Goal: Information Seeking & Learning: Learn about a topic

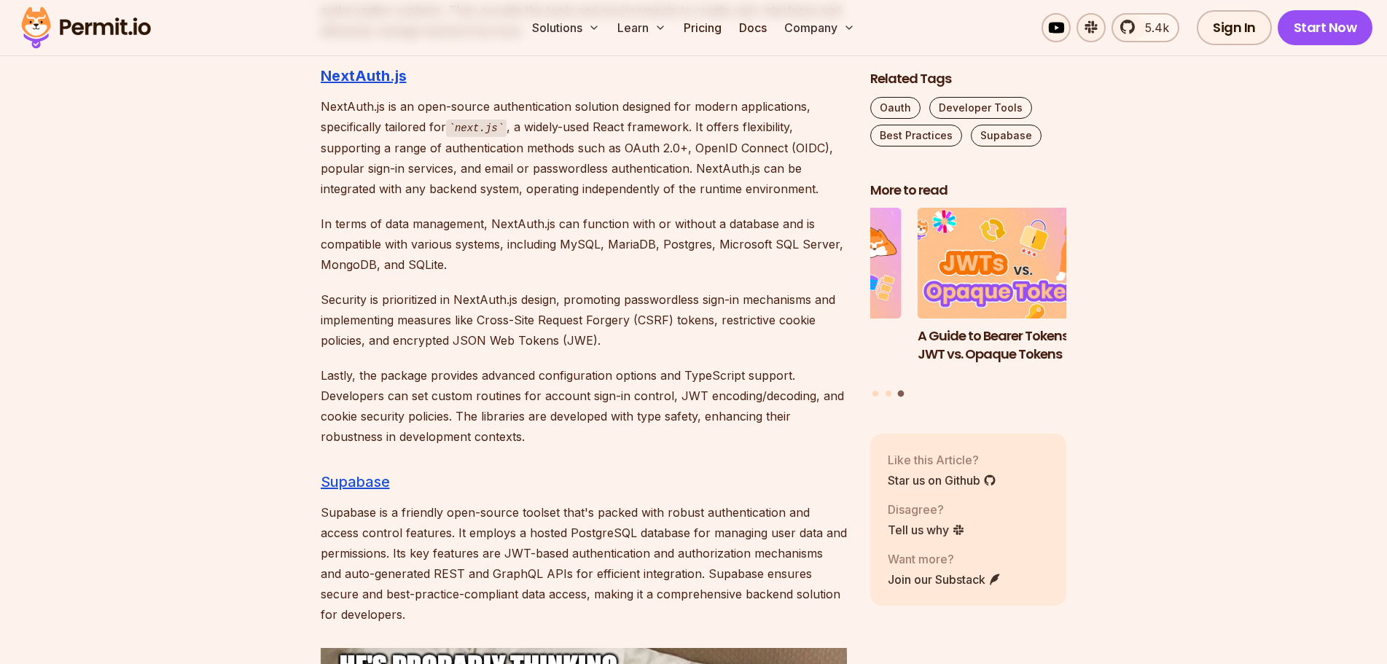
scroll to position [5651, 0]
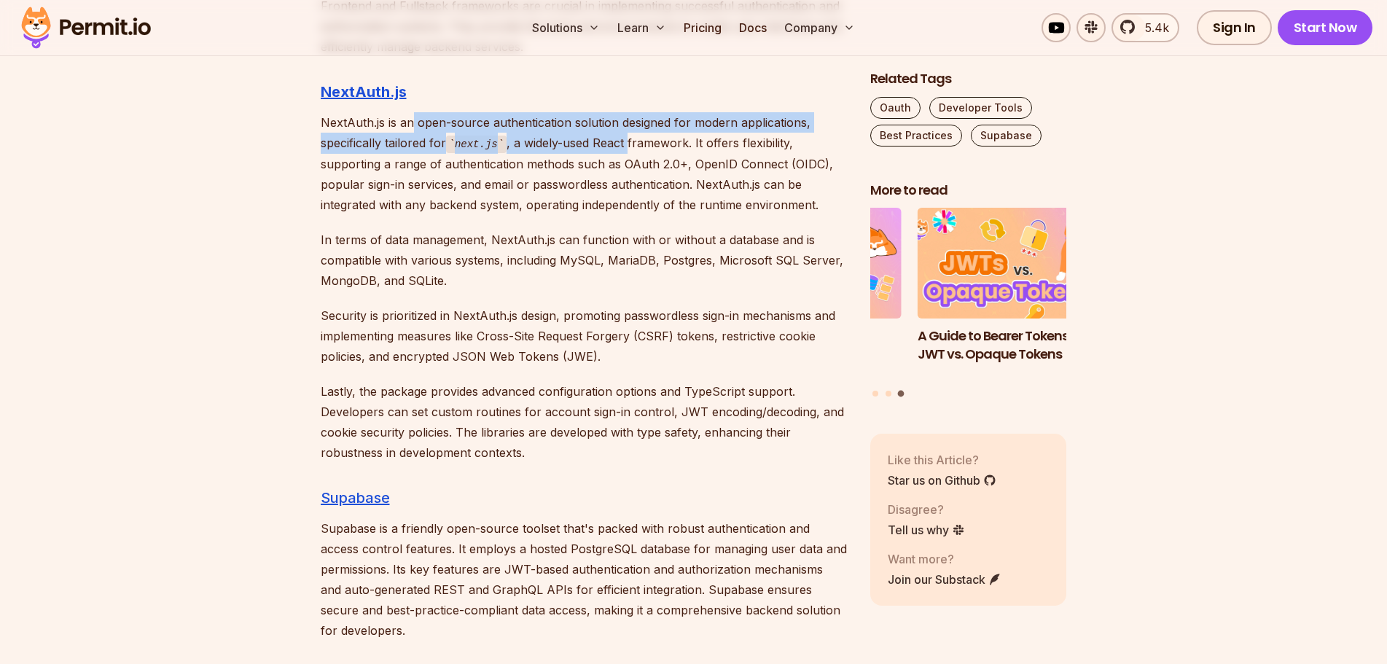
drag, startPoint x: 410, startPoint y: 103, endPoint x: 626, endPoint y: 115, distance: 216.8
click at [626, 115] on p "NextAuth.js is an open-source authentication solution designed for modern appli…" at bounding box center [584, 163] width 526 height 103
click at [614, 126] on p "NextAuth.js is an open-source authentication solution designed for modern appli…" at bounding box center [584, 163] width 526 height 103
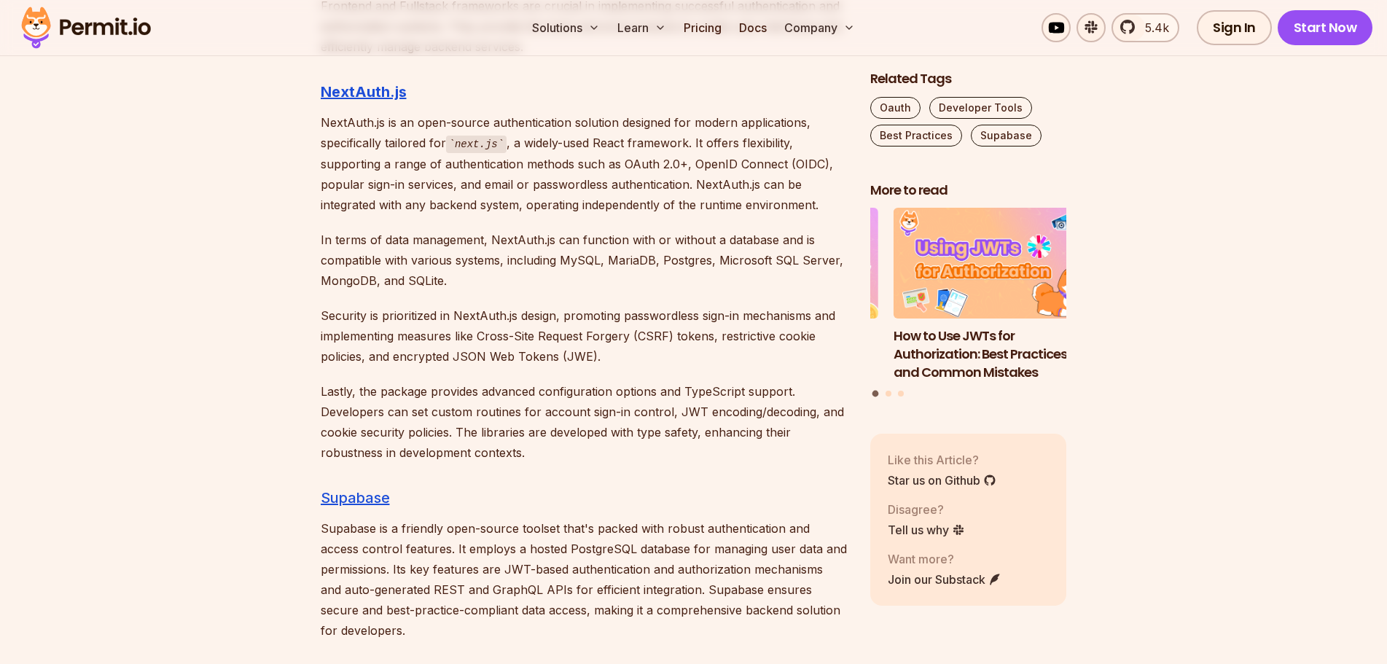
click at [638, 138] on p "NextAuth.js is an open-source authentication solution designed for modern appli…" at bounding box center [584, 163] width 526 height 103
click at [737, 144] on p "NextAuth.js is an open-source authentication solution designed for modern appli…" at bounding box center [584, 163] width 526 height 103
click at [795, 143] on p "NextAuth.js is an open-source authentication solution designed for modern appli…" at bounding box center [584, 163] width 526 height 103
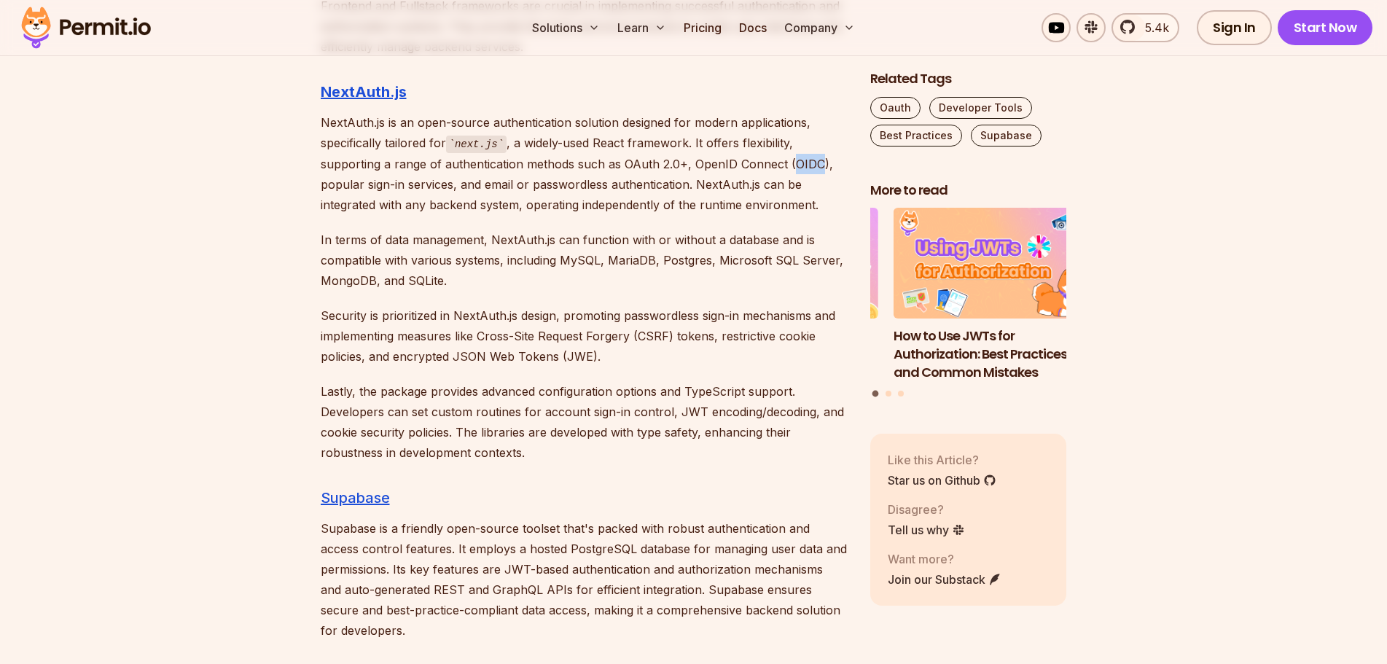
click at [795, 143] on p "NextAuth.js is an open-source authentication solution designed for modern appli…" at bounding box center [584, 163] width 526 height 103
click at [522, 175] on p "NextAuth.js is an open-source authentication solution designed for modern appli…" at bounding box center [584, 163] width 526 height 103
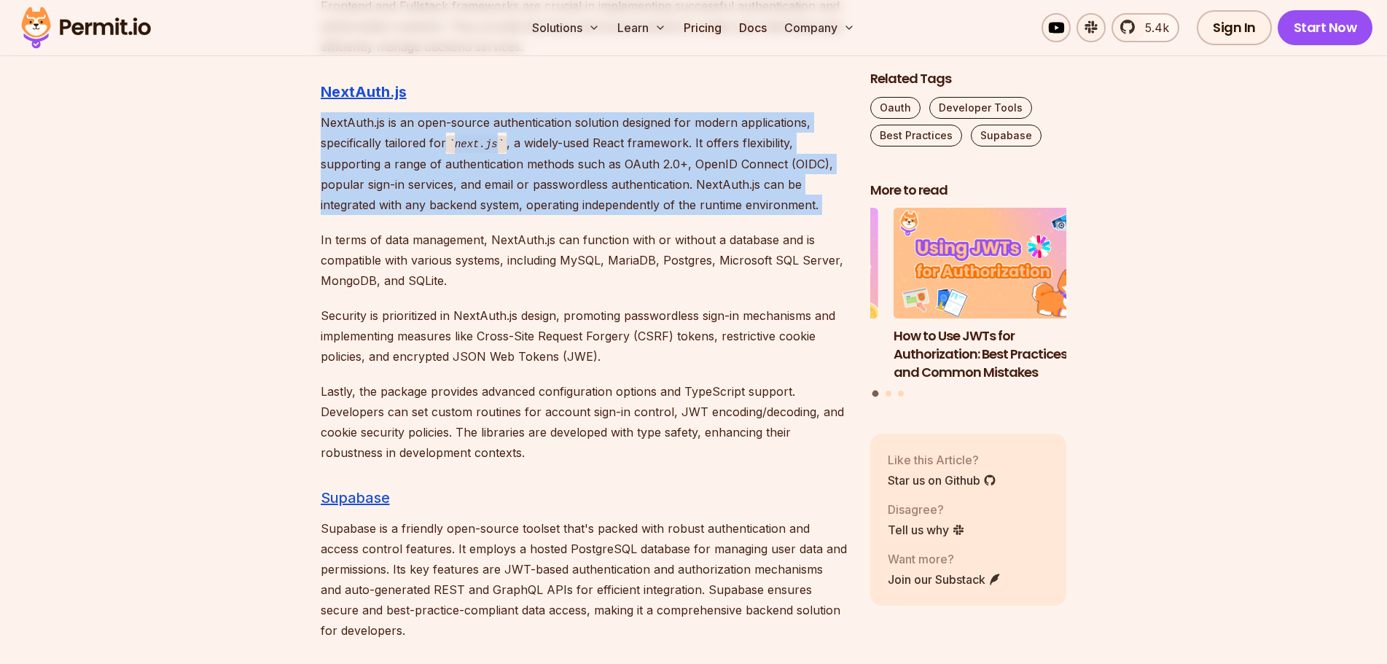
click at [522, 175] on p "NextAuth.js is an open-source authentication solution designed for modern appli…" at bounding box center [584, 163] width 526 height 103
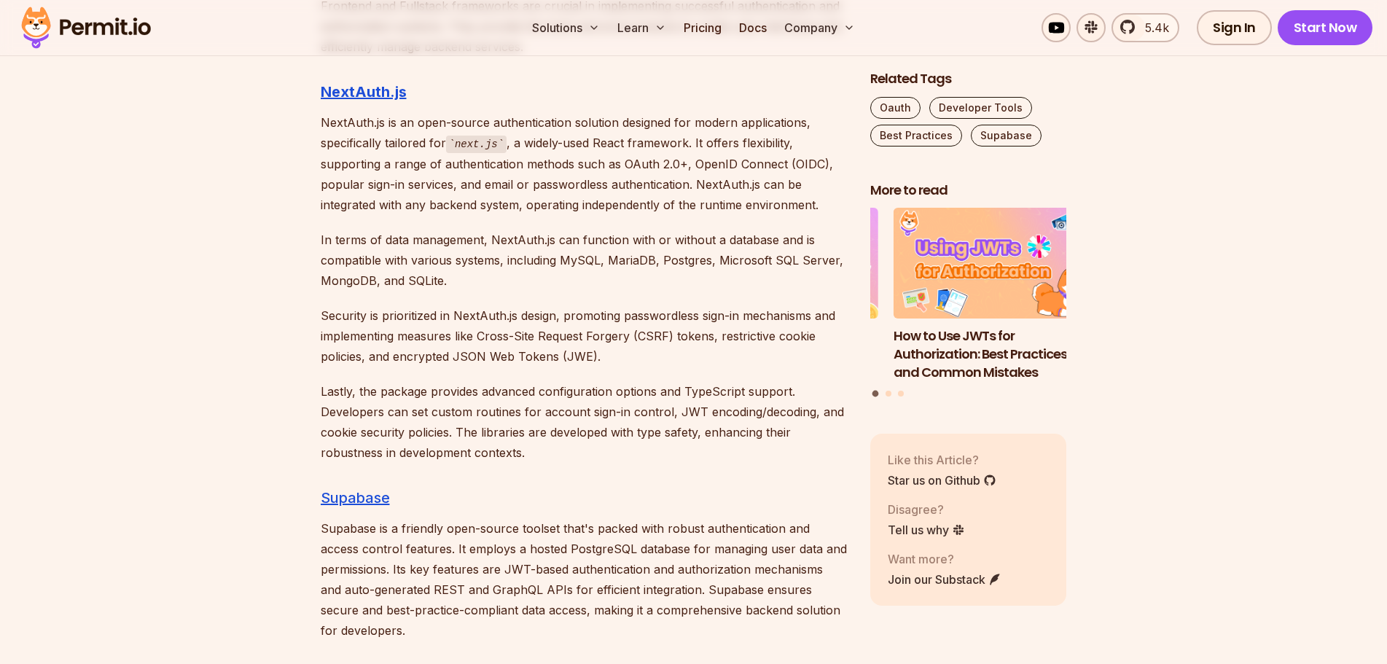
click at [470, 230] on p "In terms of data management, NextAuth.js can function with or without a databas…" at bounding box center [584, 260] width 526 height 61
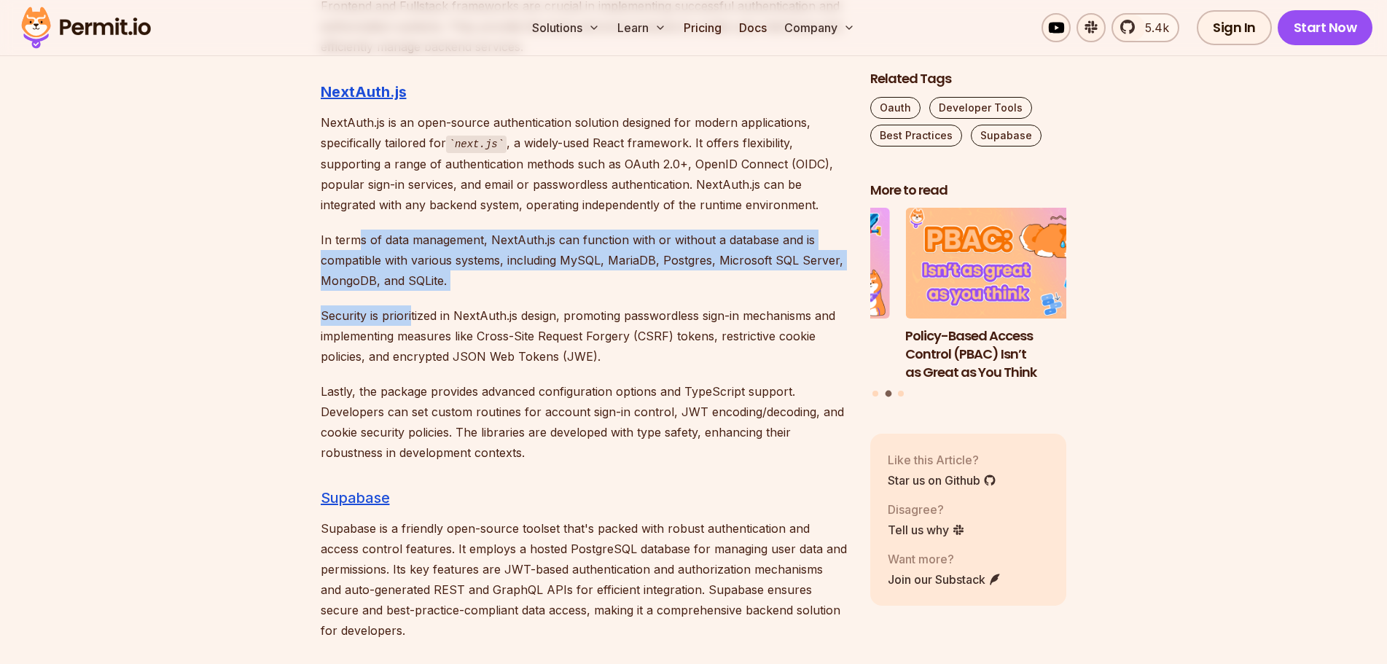
drag, startPoint x: 354, startPoint y: 222, endPoint x: 411, endPoint y: 281, distance: 81.9
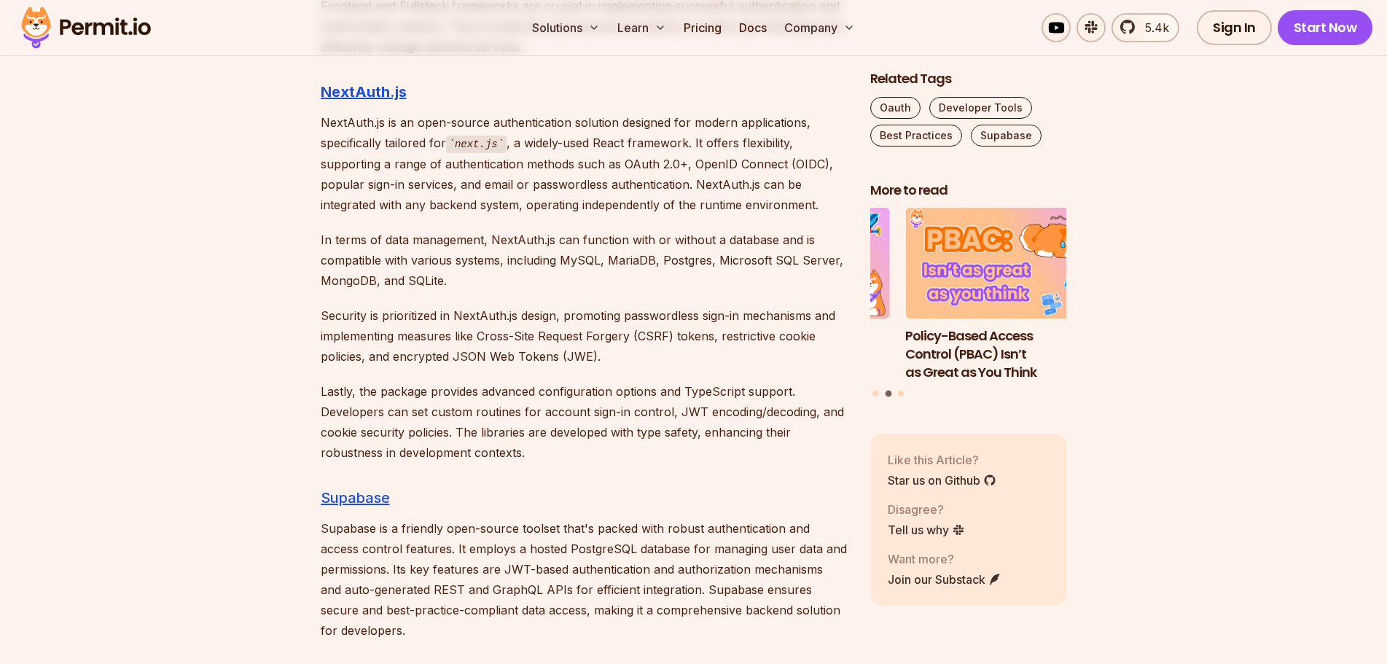
click at [436, 305] on p "Security is prioritized in NextAuth.js design, promoting passwordless sign-in m…" at bounding box center [584, 335] width 526 height 61
drag, startPoint x: 362, startPoint y: 294, endPoint x: 475, endPoint y: 303, distance: 113.3
click at [475, 305] on p "Security is prioritized in NextAuth.js design, promoting passwordless sign-in m…" at bounding box center [584, 335] width 526 height 61
click at [475, 308] on p "Security is prioritized in NextAuth.js design, promoting passwordless sign-in m…" at bounding box center [584, 335] width 526 height 61
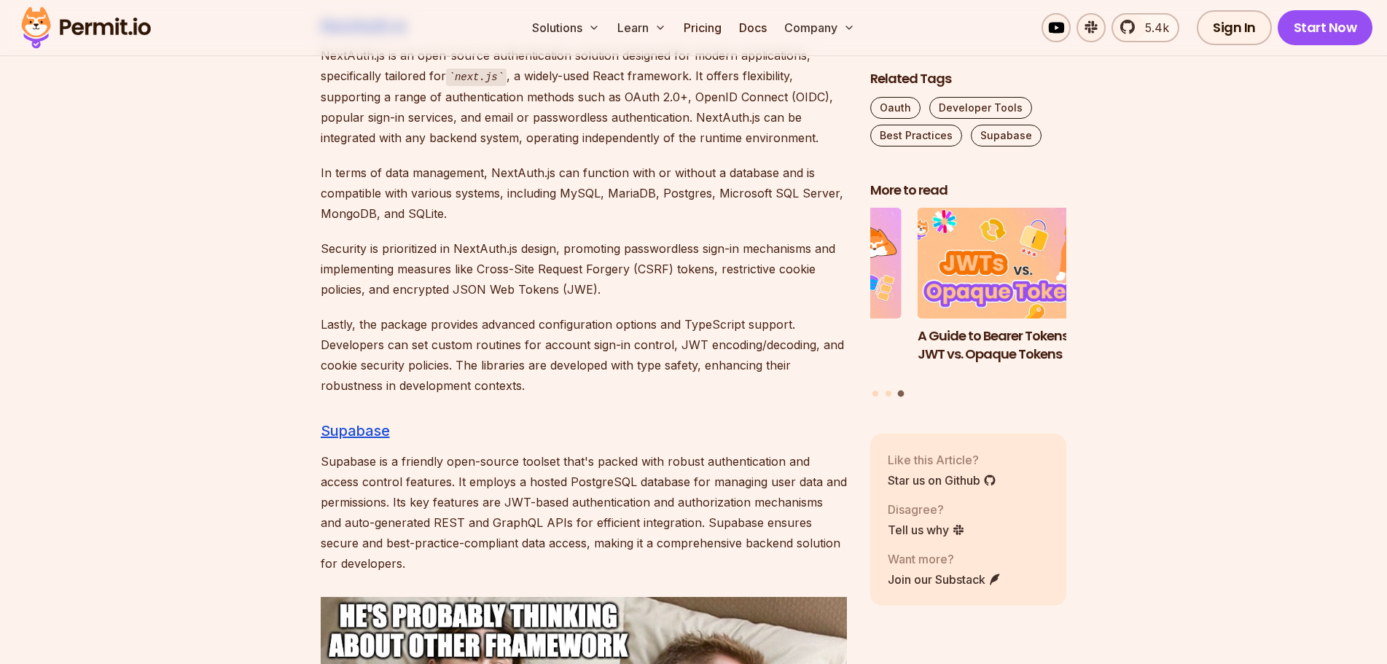
scroll to position [5724, 0]
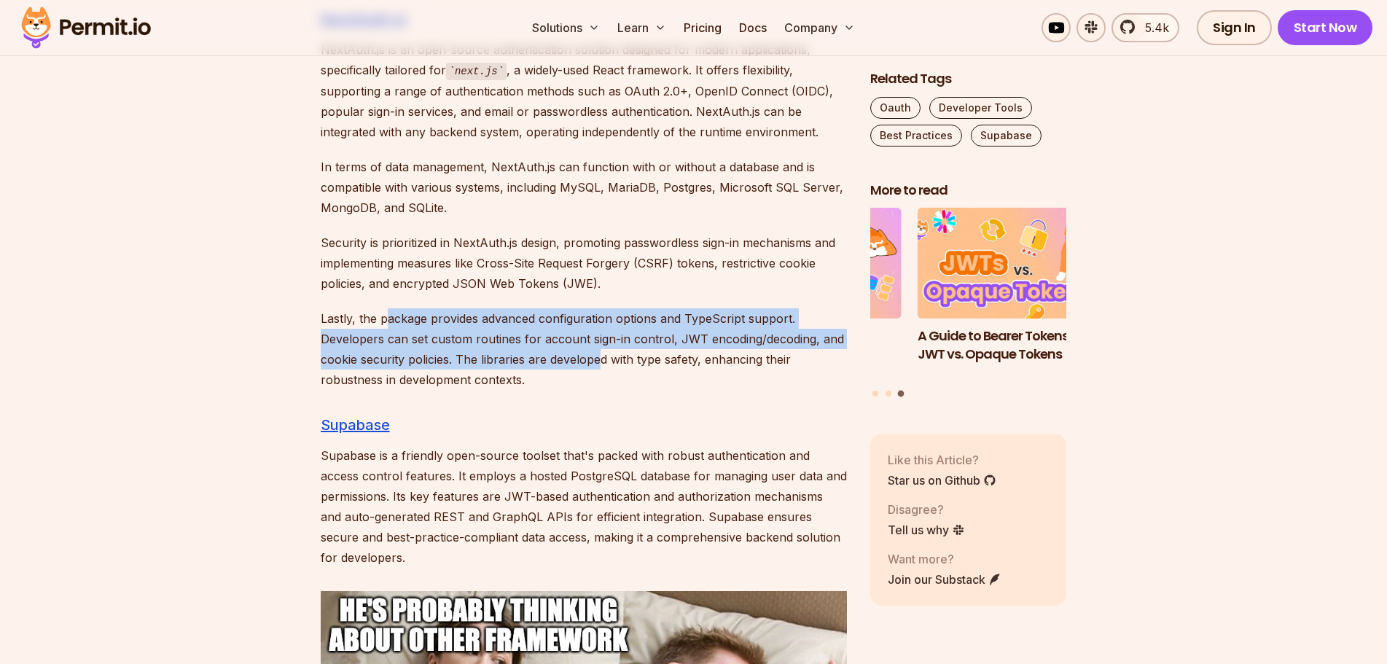
drag, startPoint x: 386, startPoint y: 300, endPoint x: 599, endPoint y: 330, distance: 215.0
click at [599, 330] on p "Lastly, the package provides advanced configuration options and TypeScript supp…" at bounding box center [584, 349] width 526 height 82
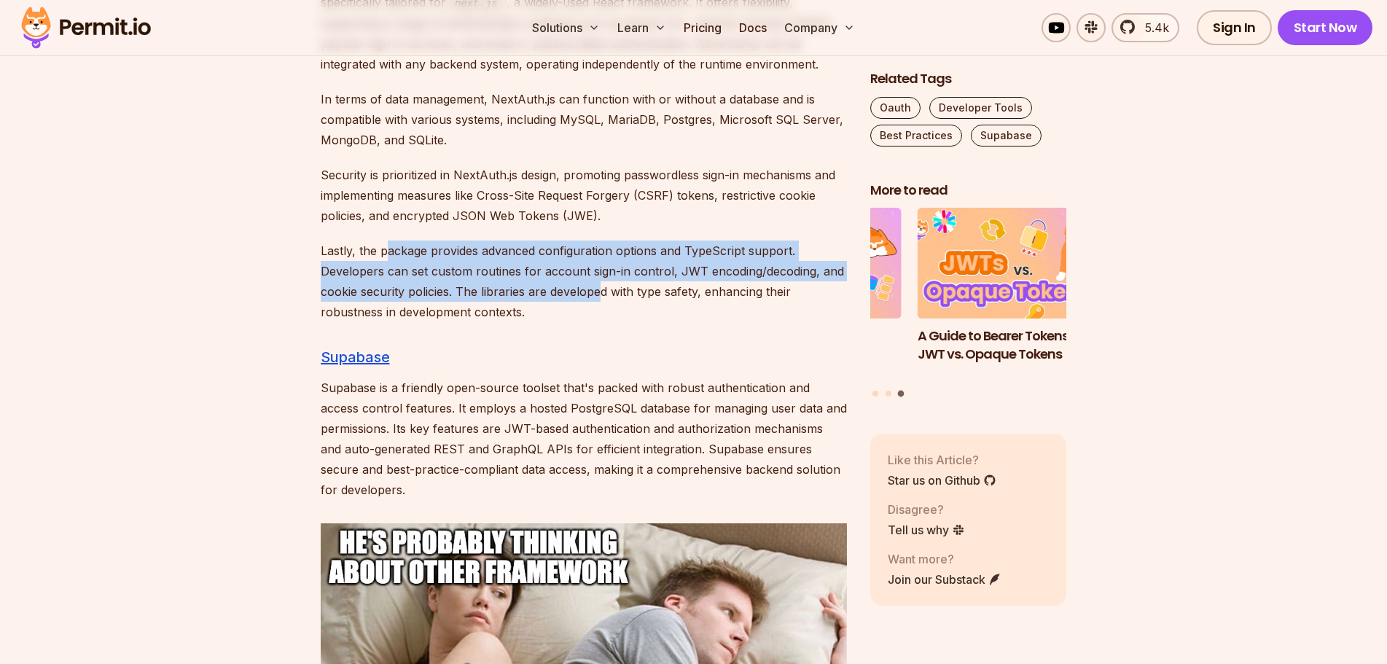
scroll to position [5797, 0]
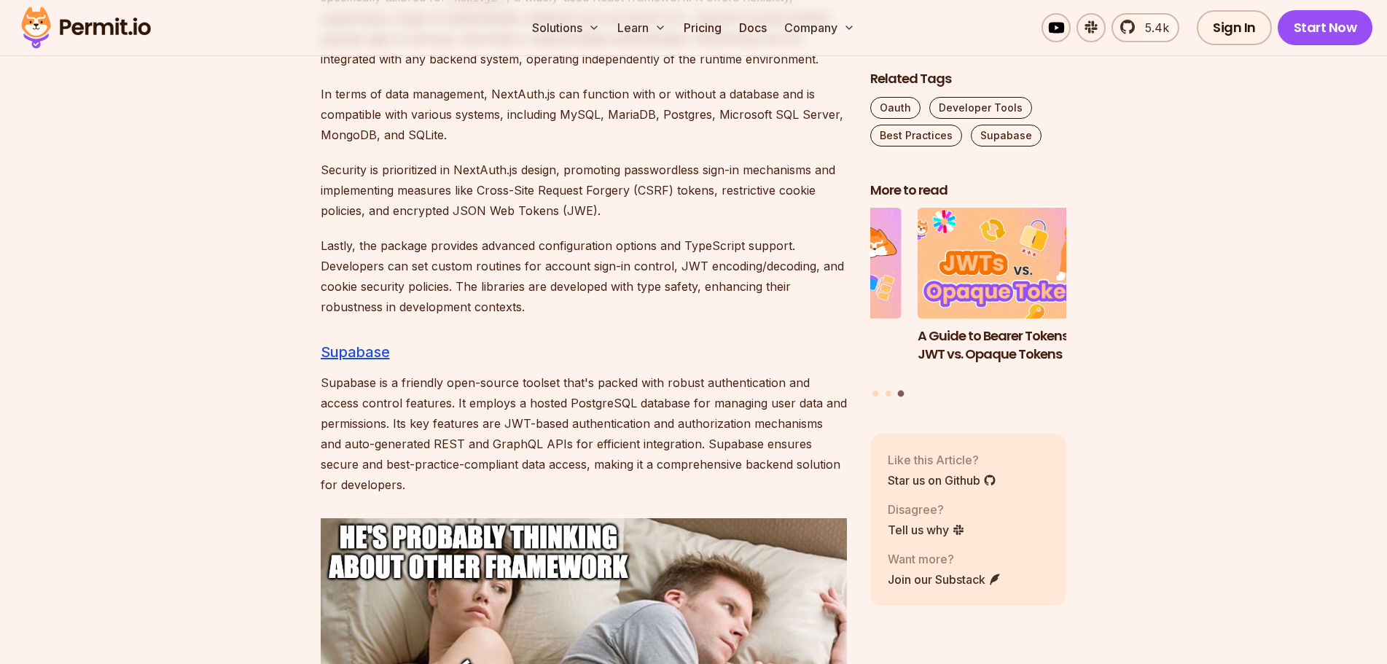
click at [599, 340] on h3 "Supabase" at bounding box center [584, 351] width 526 height 23
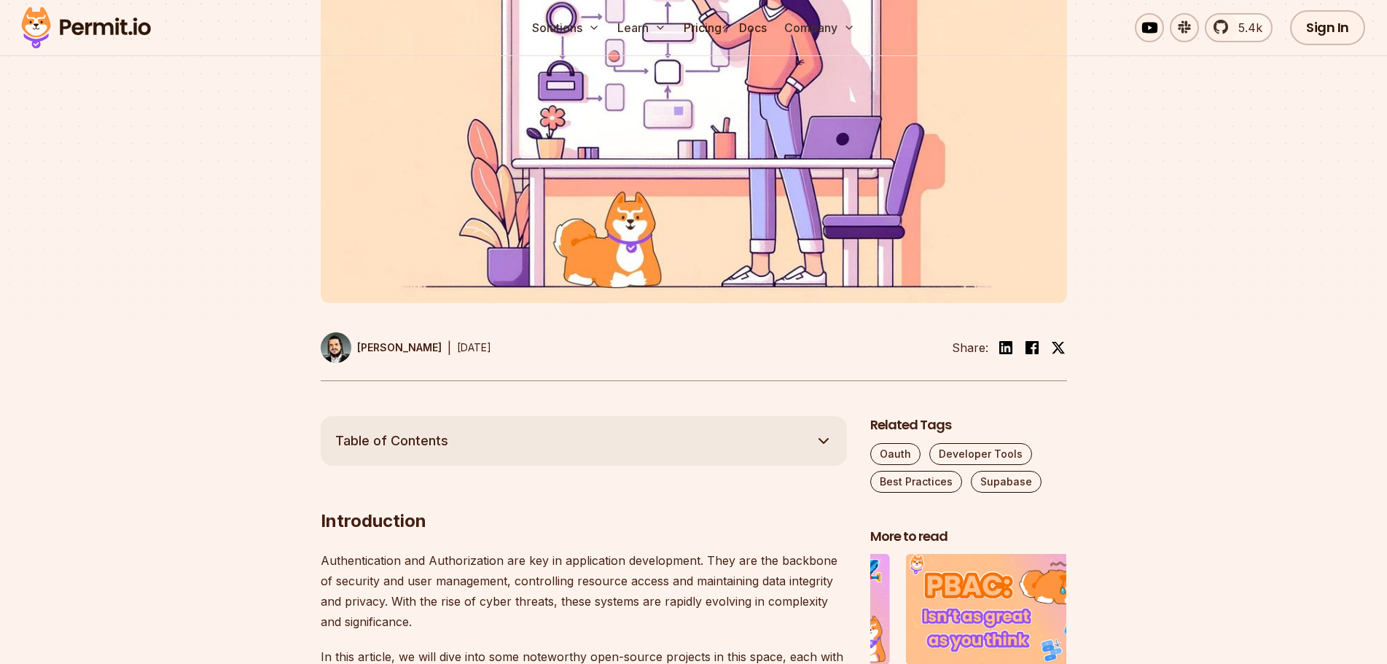
scroll to position [0, 0]
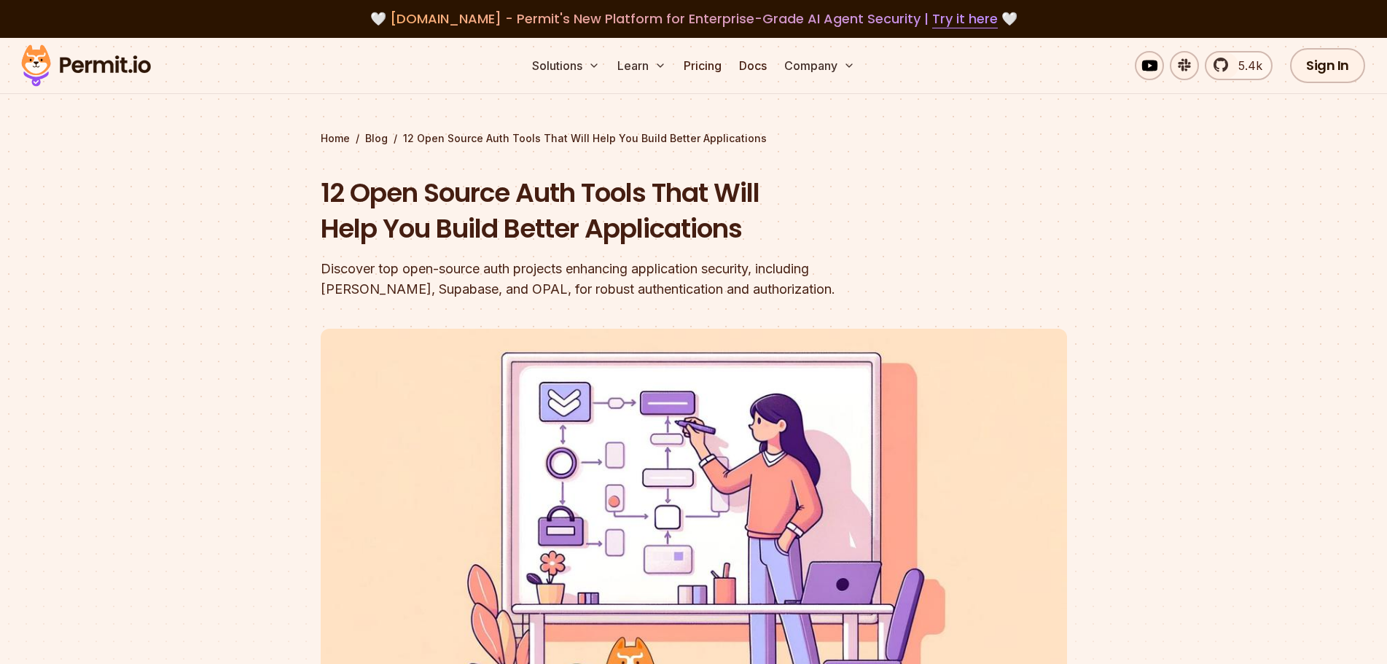
drag, startPoint x: 122, startPoint y: 443, endPoint x: 201, endPoint y: 161, distance: 292.8
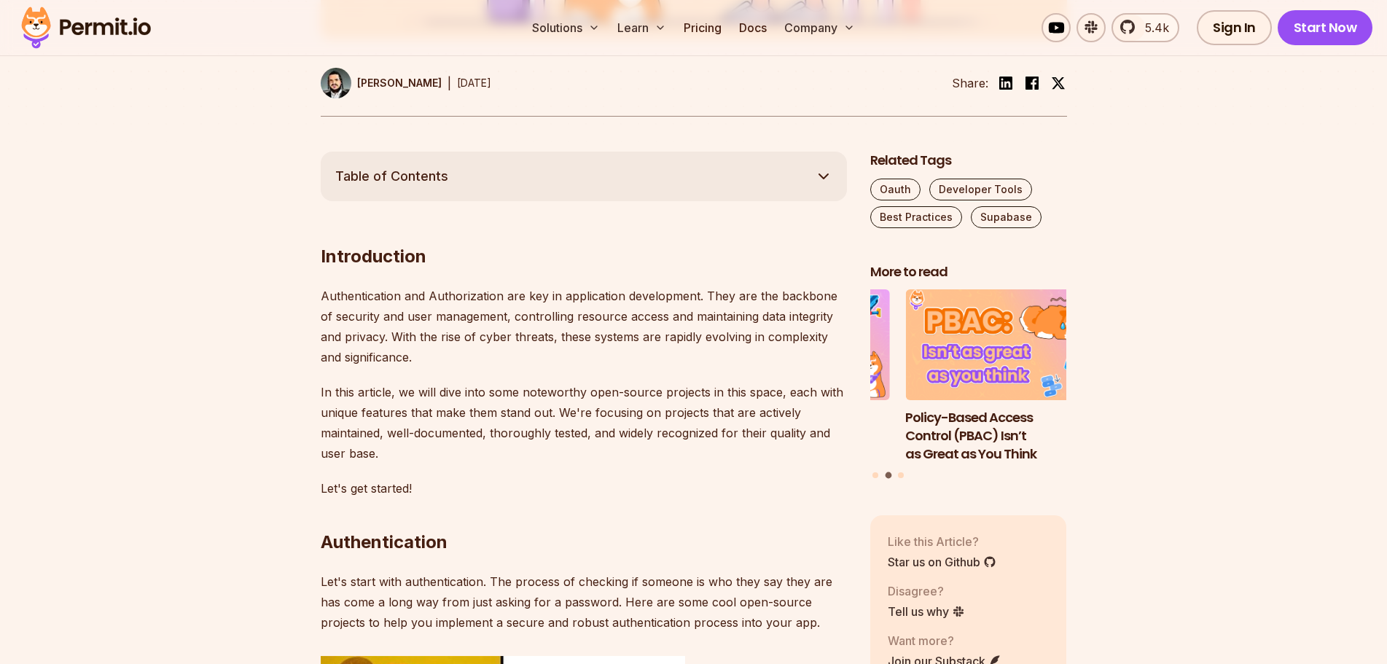
scroll to position [729, 0]
